Goal: Transaction & Acquisition: Purchase product/service

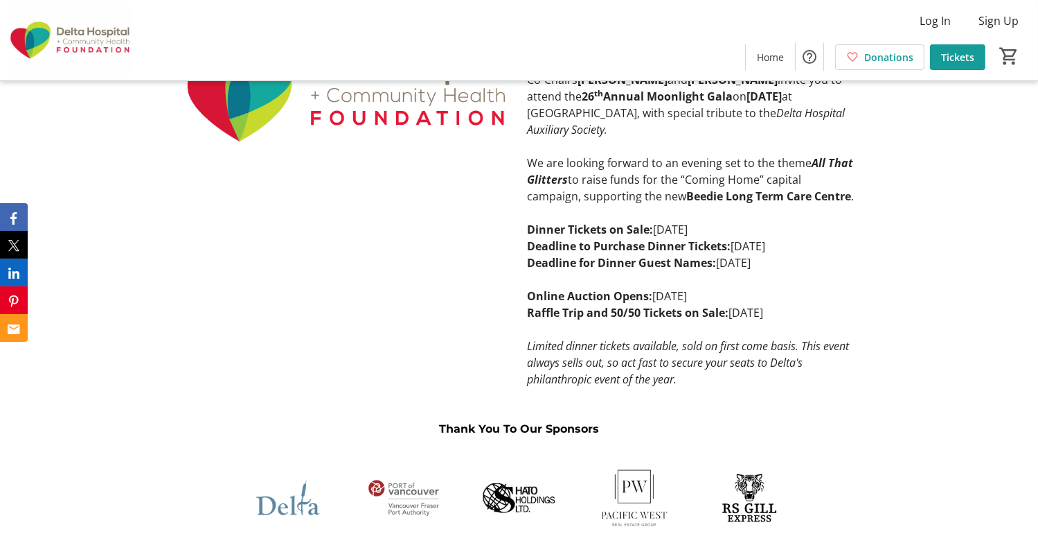
scroll to position [559, 0]
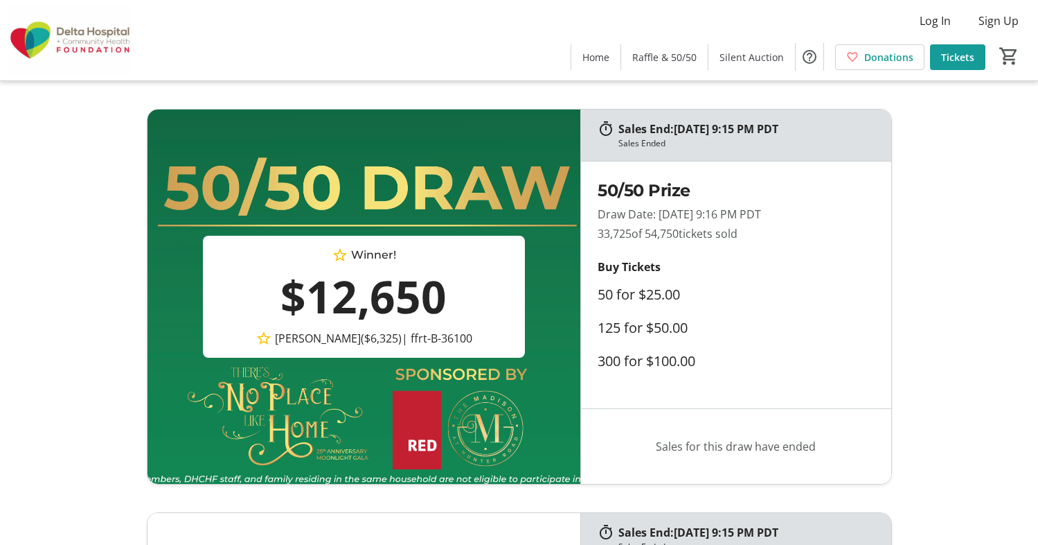
scroll to position [463, 0]
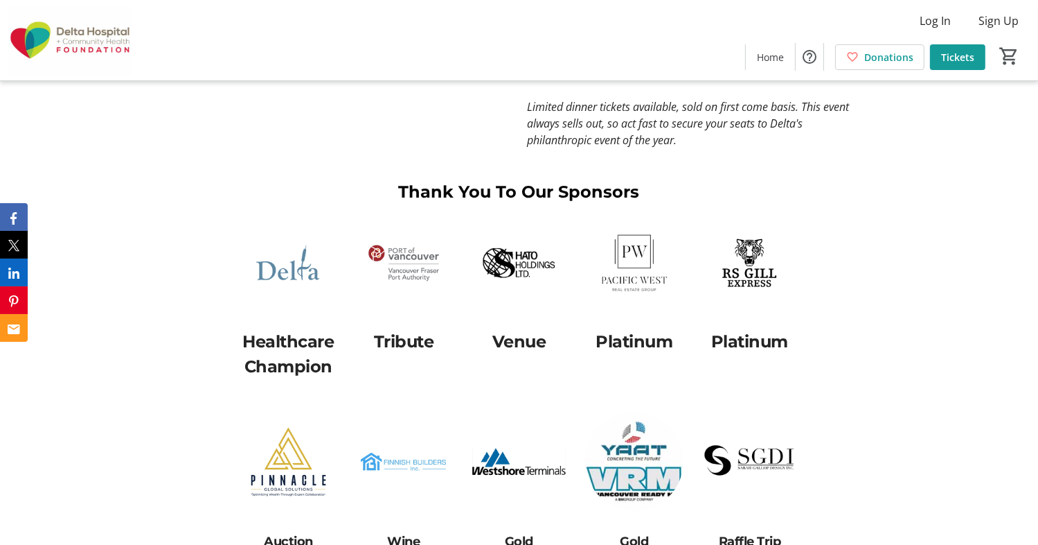
scroll to position [793, 0]
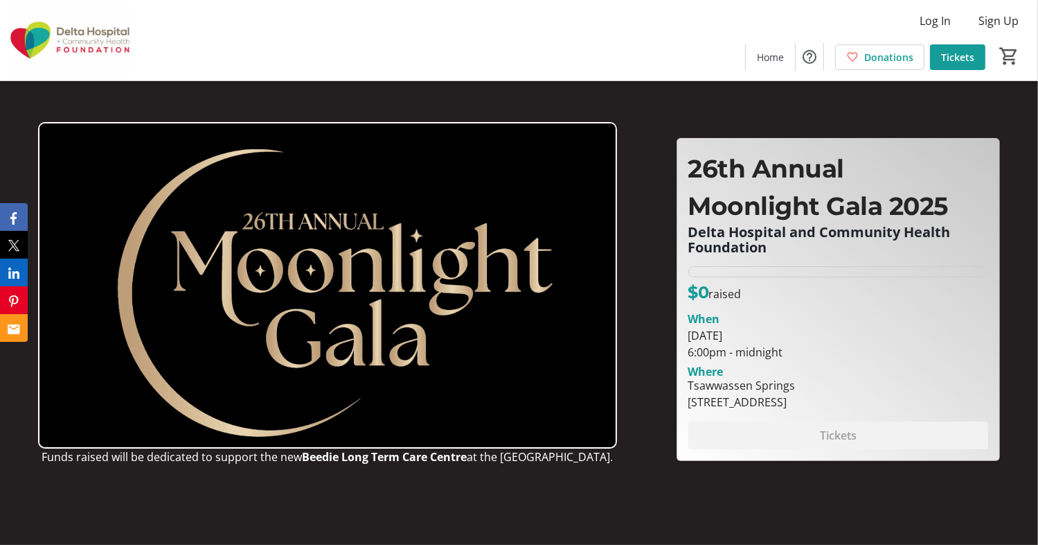
drag, startPoint x: 1036, startPoint y: 98, endPoint x: 1041, endPoint y: 130, distance: 32.9
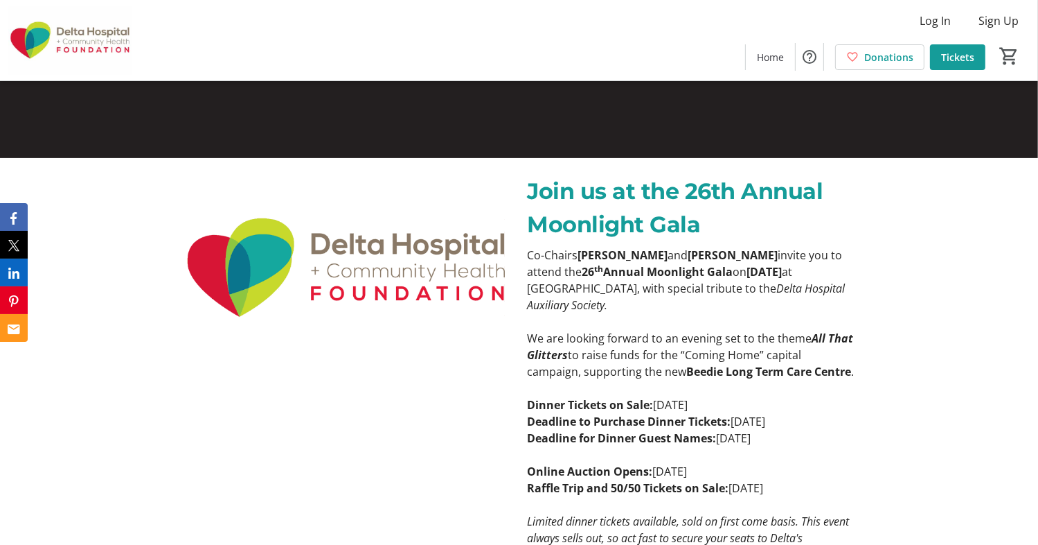
scroll to position [201, 0]
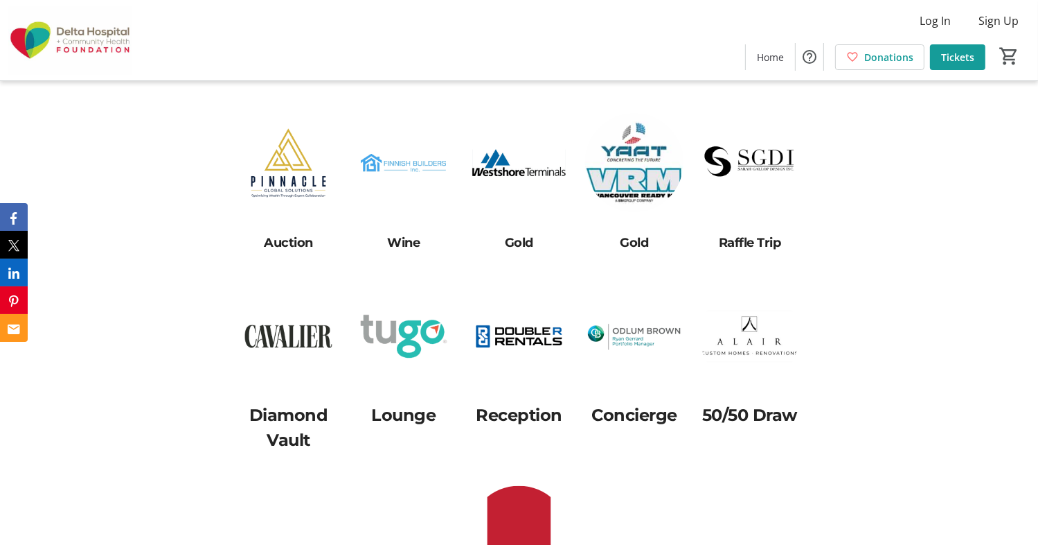
scroll to position [1408, 0]
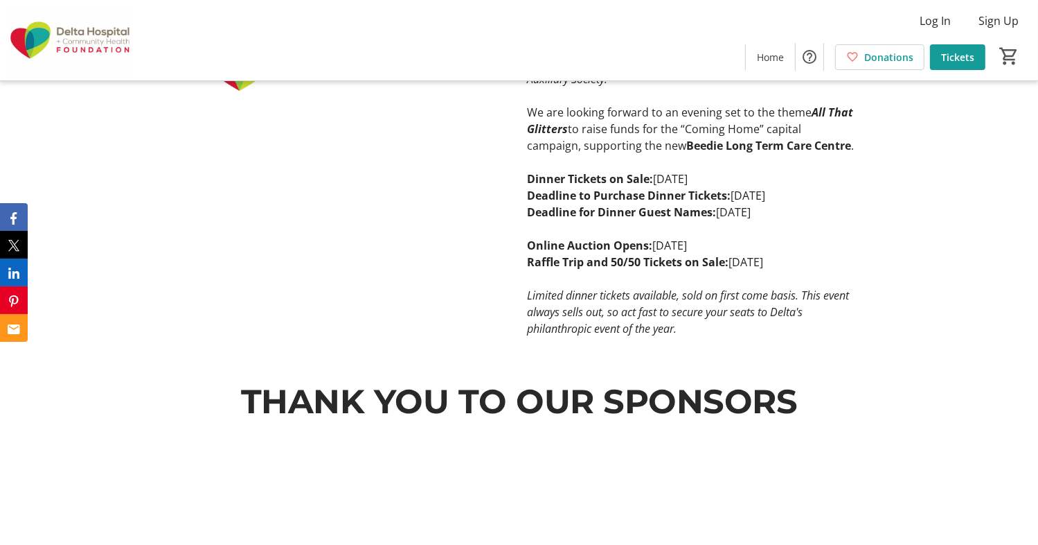
scroll to position [606, 0]
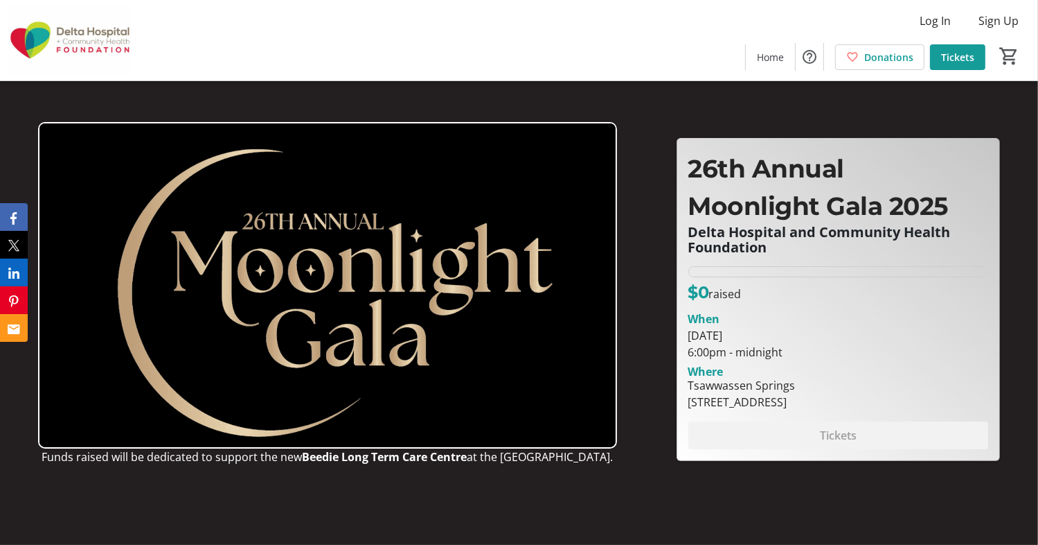
click at [802, 123] on div "Funds raised will be dedicated to support the new Beedie Long Term Care Centre …" at bounding box center [519, 284] width 1022 height 441
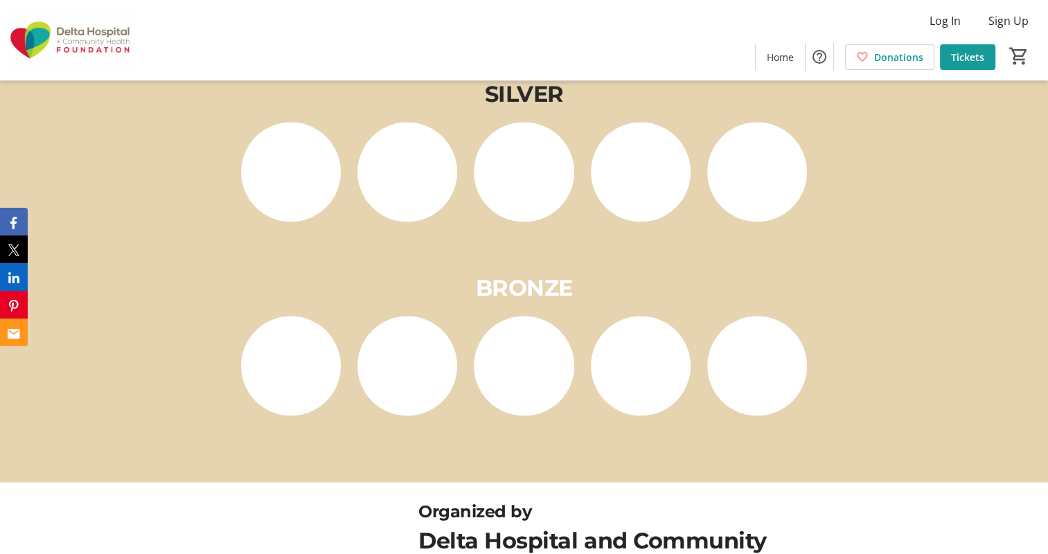
scroll to position [2229, 0]
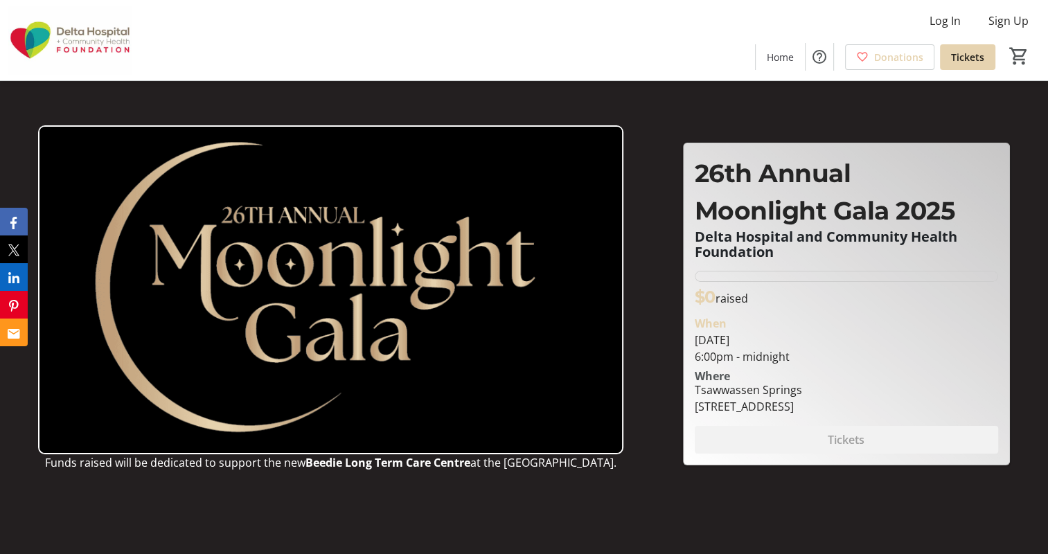
click at [327, 258] on img at bounding box center [330, 289] width 585 height 329
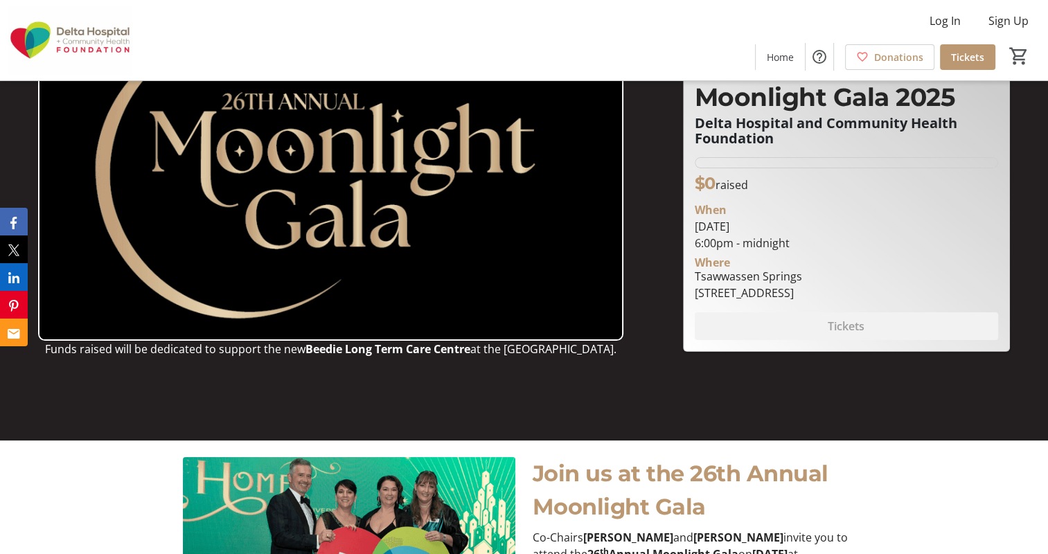
scroll to position [96, 0]
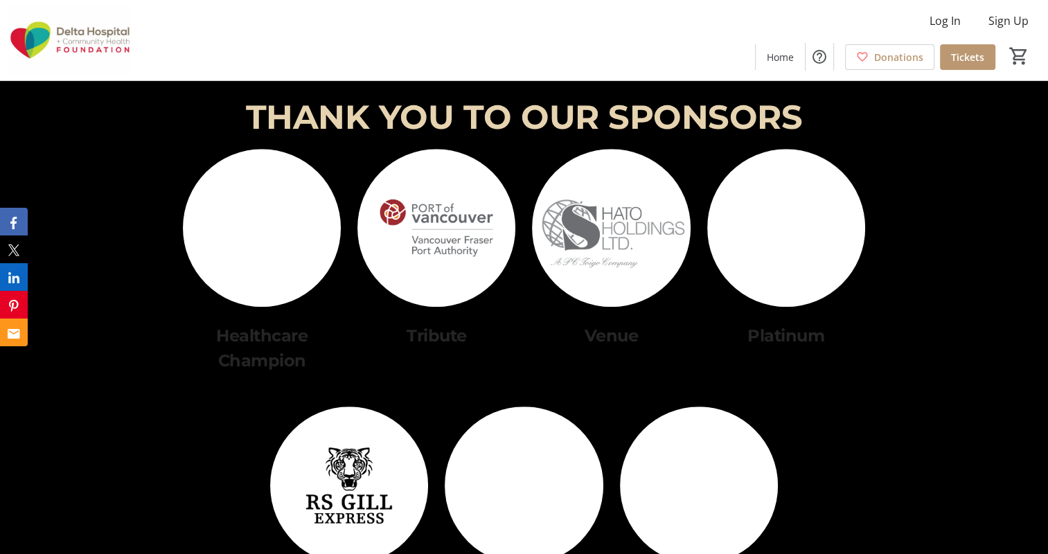
scroll to position [865, 0]
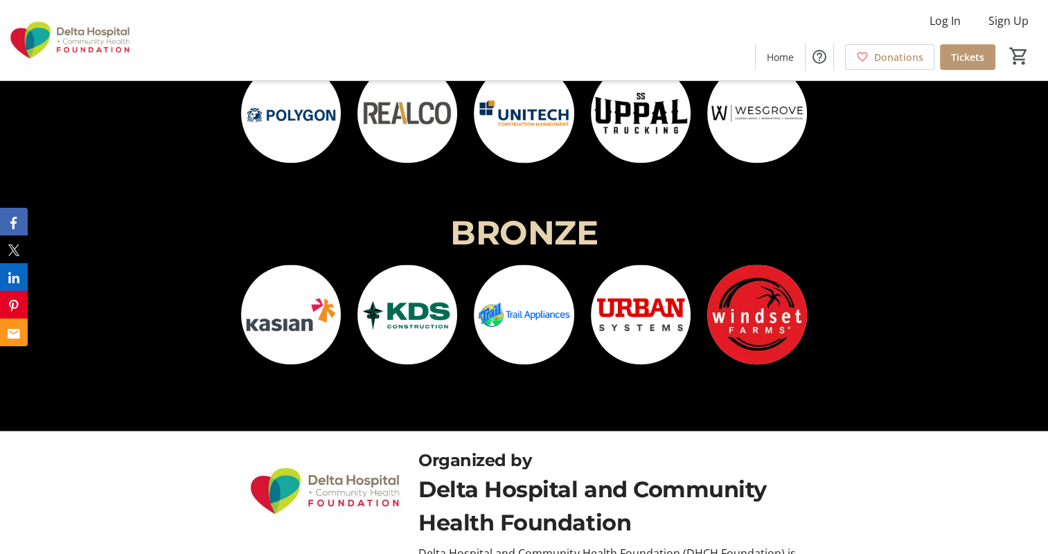
scroll to position [2209, 0]
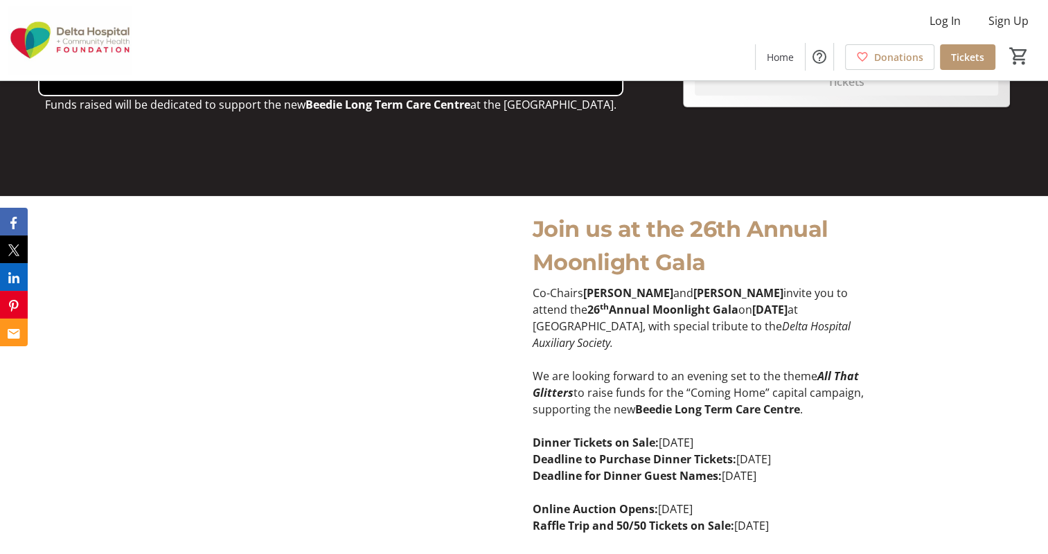
scroll to position [355, 0]
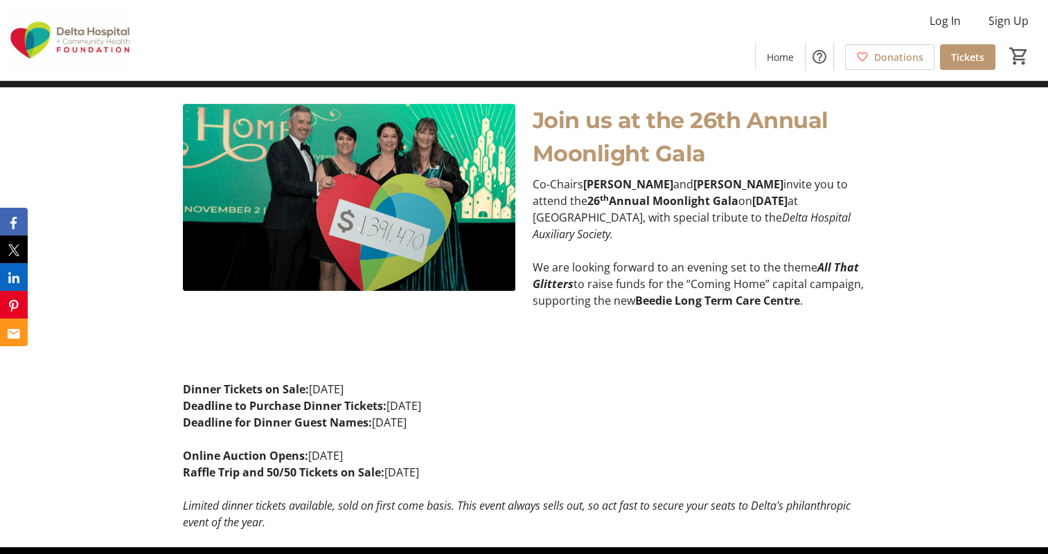
scroll to position [463, 0]
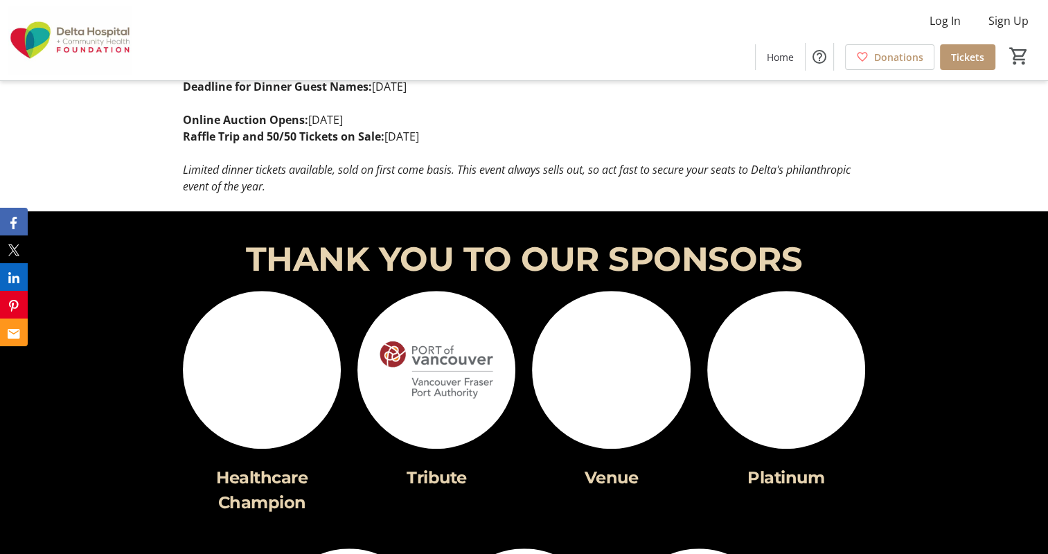
scroll to position [993, 0]
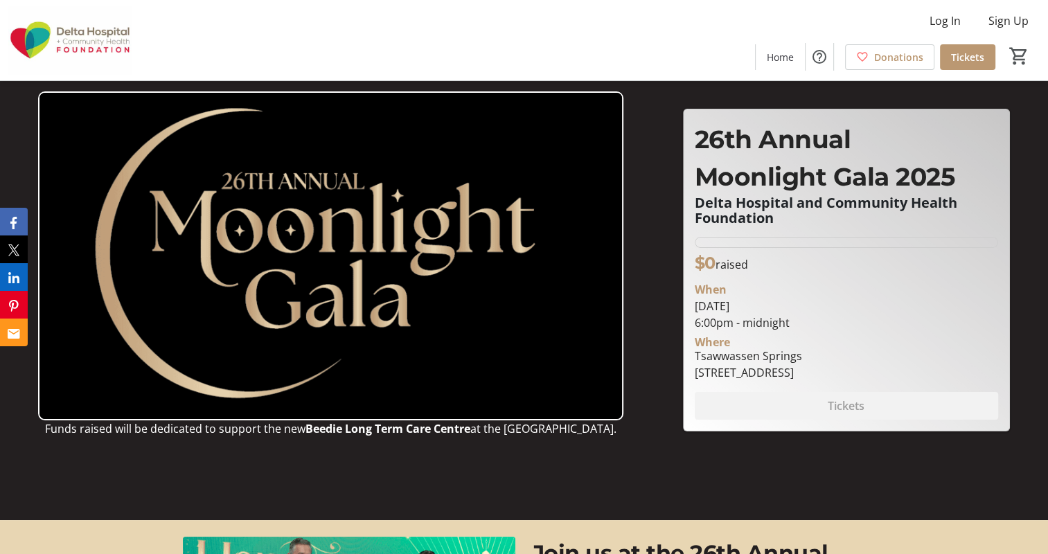
scroll to position [31, 0]
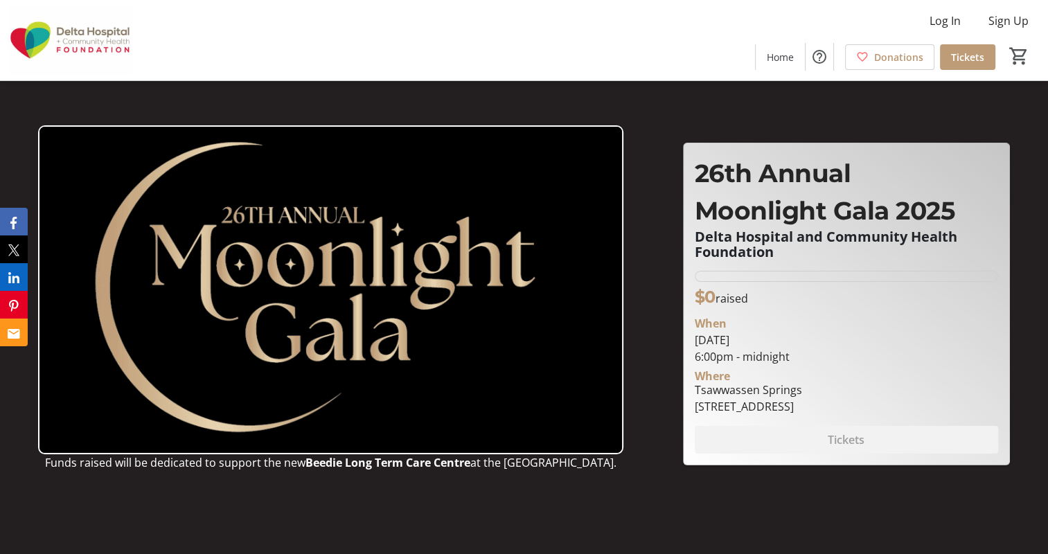
click at [957, 55] on span "Tickets" at bounding box center [967, 57] width 33 height 15
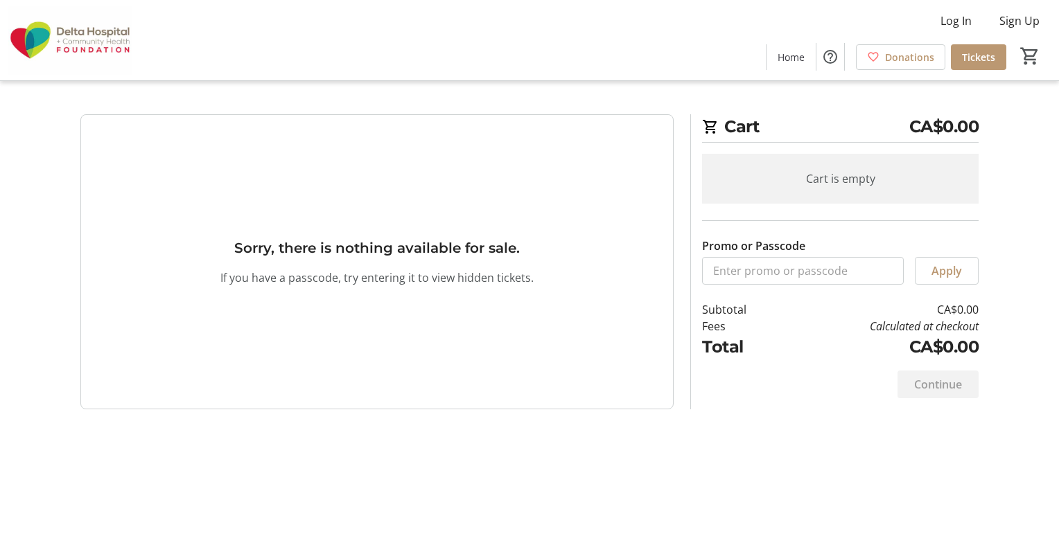
click at [362, 300] on tr-blank-state "Sorry, there is nothing available for sale. If you have a passcode, try enterin…" at bounding box center [376, 261] width 593 height 295
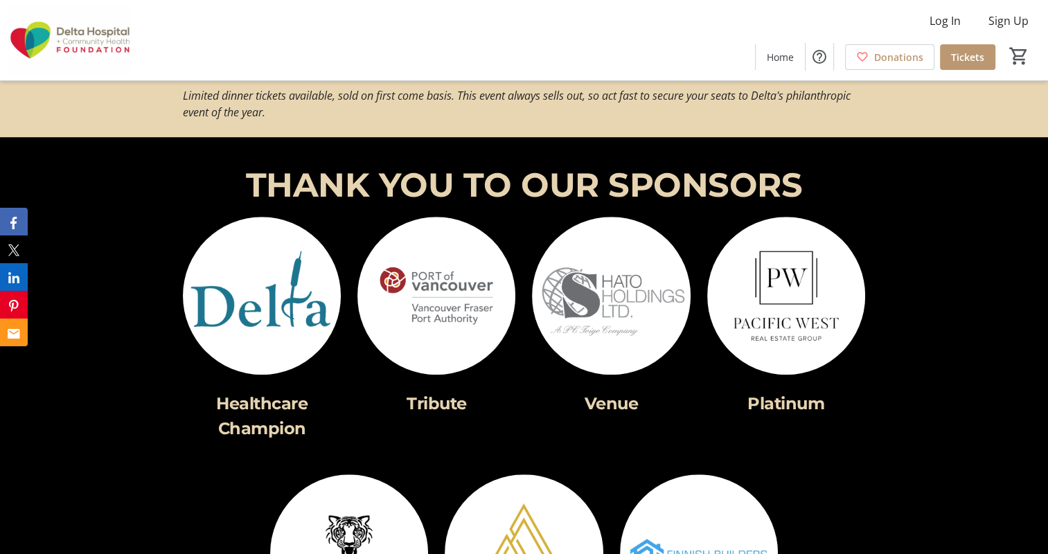
scroll to position [879, 0]
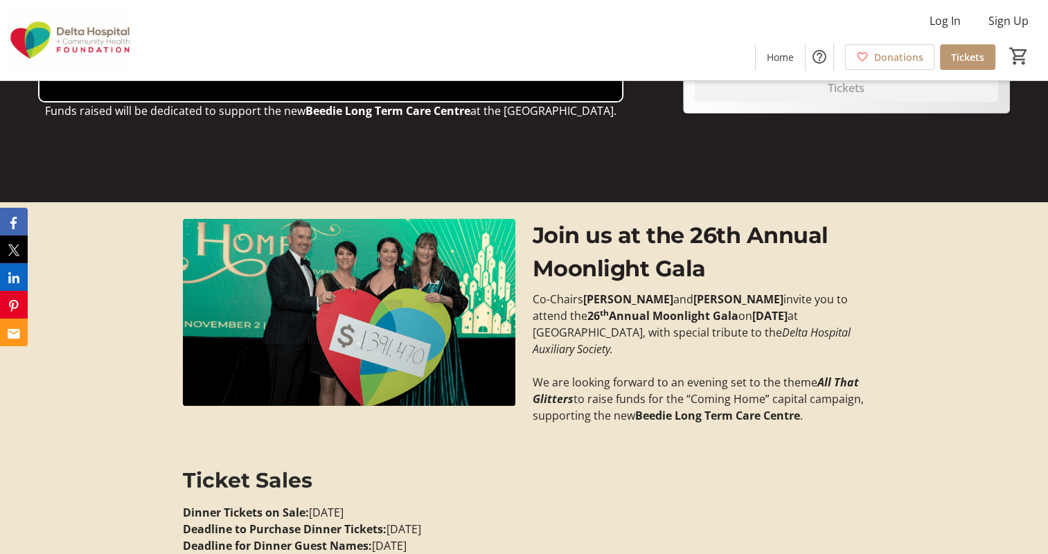
scroll to position [335, 0]
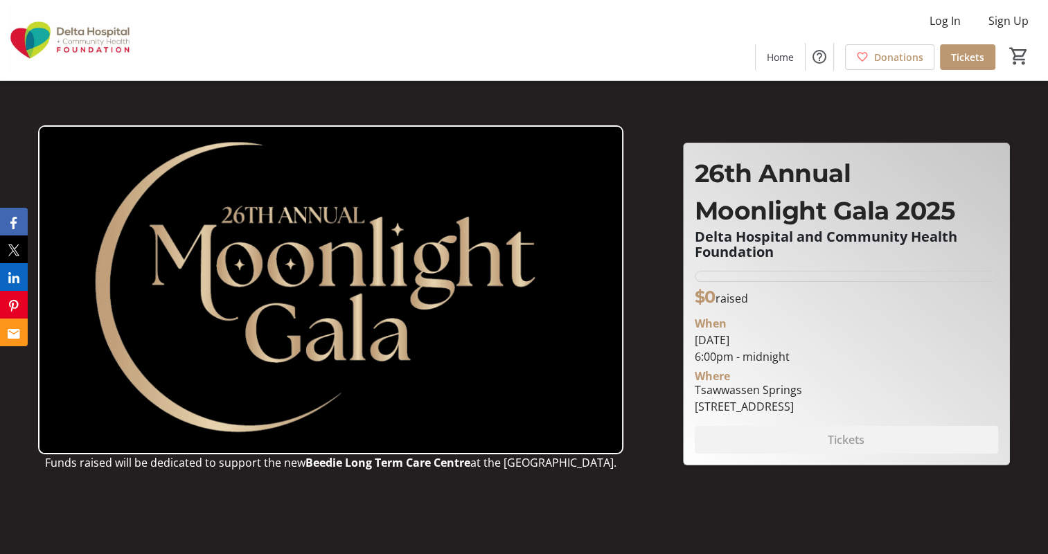
scroll to position [471, 0]
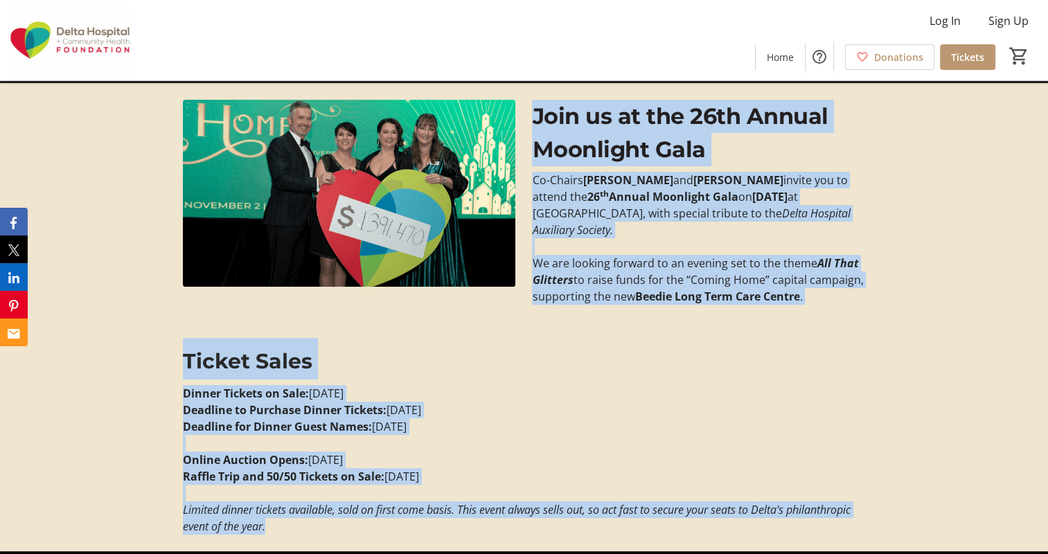
drag, startPoint x: 536, startPoint y: 111, endPoint x: 707, endPoint y: 529, distance: 451.8
copy div "Join us at the 26th Annual Moonlight Gala Co-Chairs [PERSON_NAME] and [PERSON_N…"
